Goal: Communication & Community: Ask a question

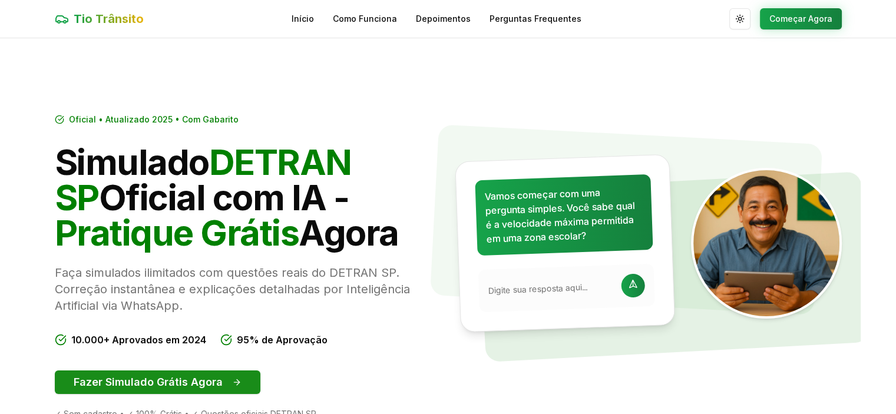
click at [169, 388] on button "Fazer Simulado Grátis Agora" at bounding box center [158, 382] width 206 height 24
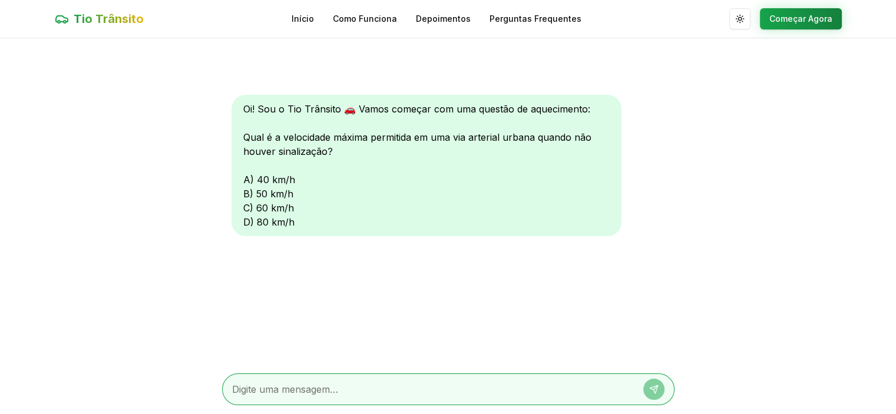
click at [288, 386] on textarea at bounding box center [431, 389] width 399 height 14
type textarea "c"
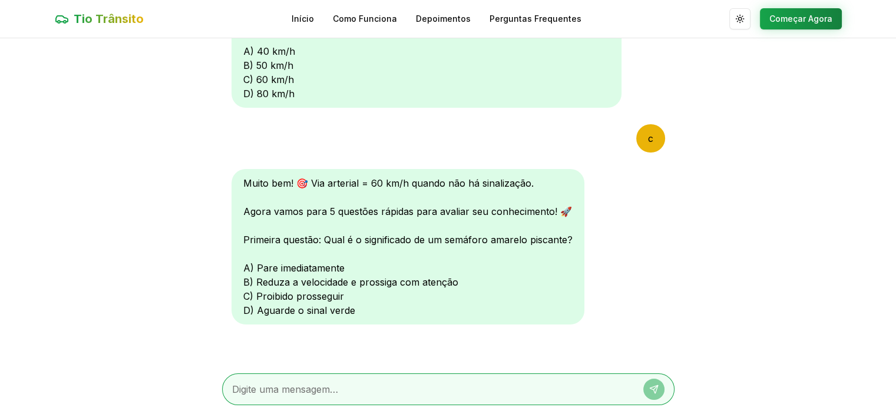
type textarea "b"
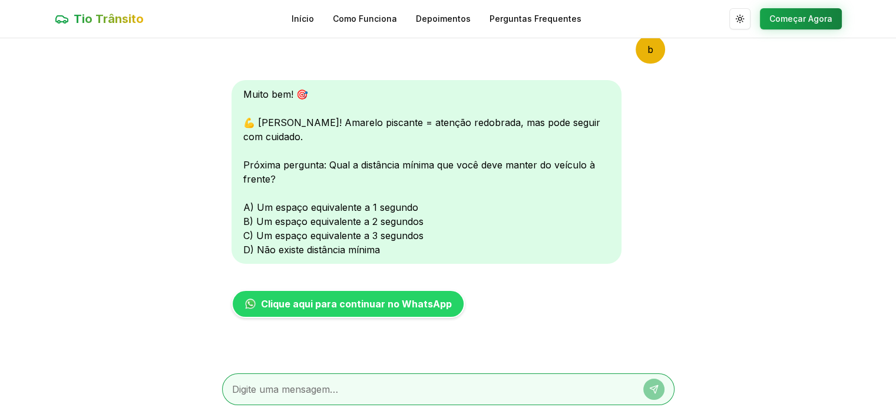
scroll to position [0, 0]
click at [314, 390] on textarea at bounding box center [431, 389] width 399 height 14
